Goal: Task Accomplishment & Management: Complete application form

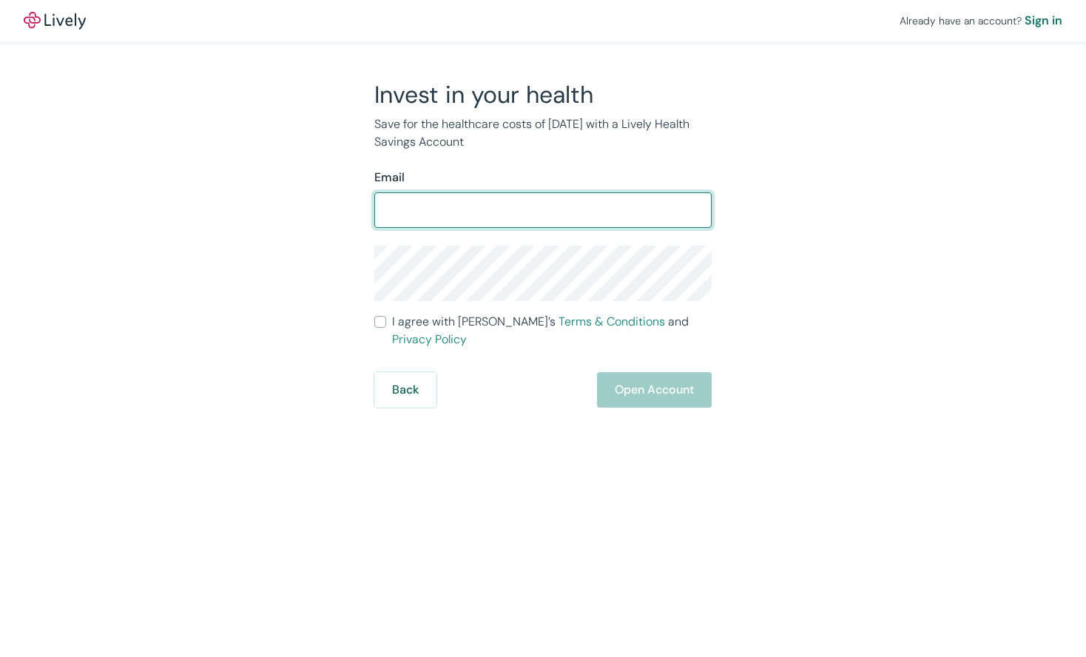
type input "w"
type input "[EMAIL_ADDRESS][DOMAIN_NAME]"
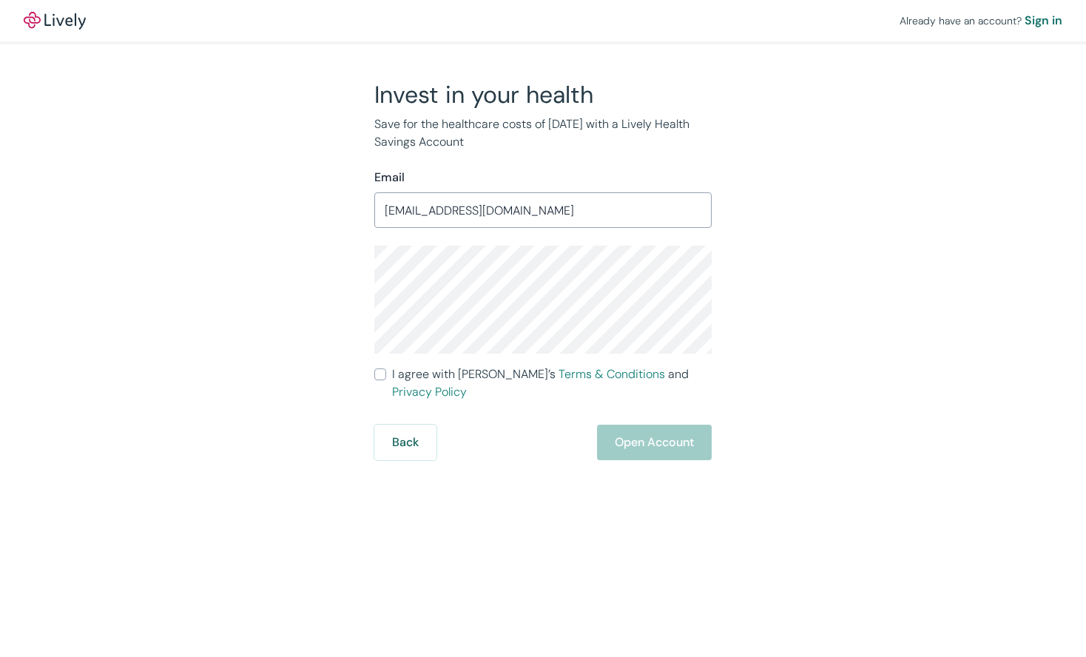
click at [0, 656] on com-1password-button at bounding box center [0, 657] width 0 height 0
click at [816, 311] on div "Invest in your health Save for the healthcare costs of [DATE] with a Lively Hea…" at bounding box center [534, 270] width 710 height 380
click at [378, 372] on input "I agree with Lively’s Terms & Conditions and Privacy Policy" at bounding box center [380, 374] width 12 height 12
checkbox input "true"
click at [667, 425] on button "Open Account" at bounding box center [654, 441] width 115 height 35
